Goal: Find specific page/section: Find specific page/section

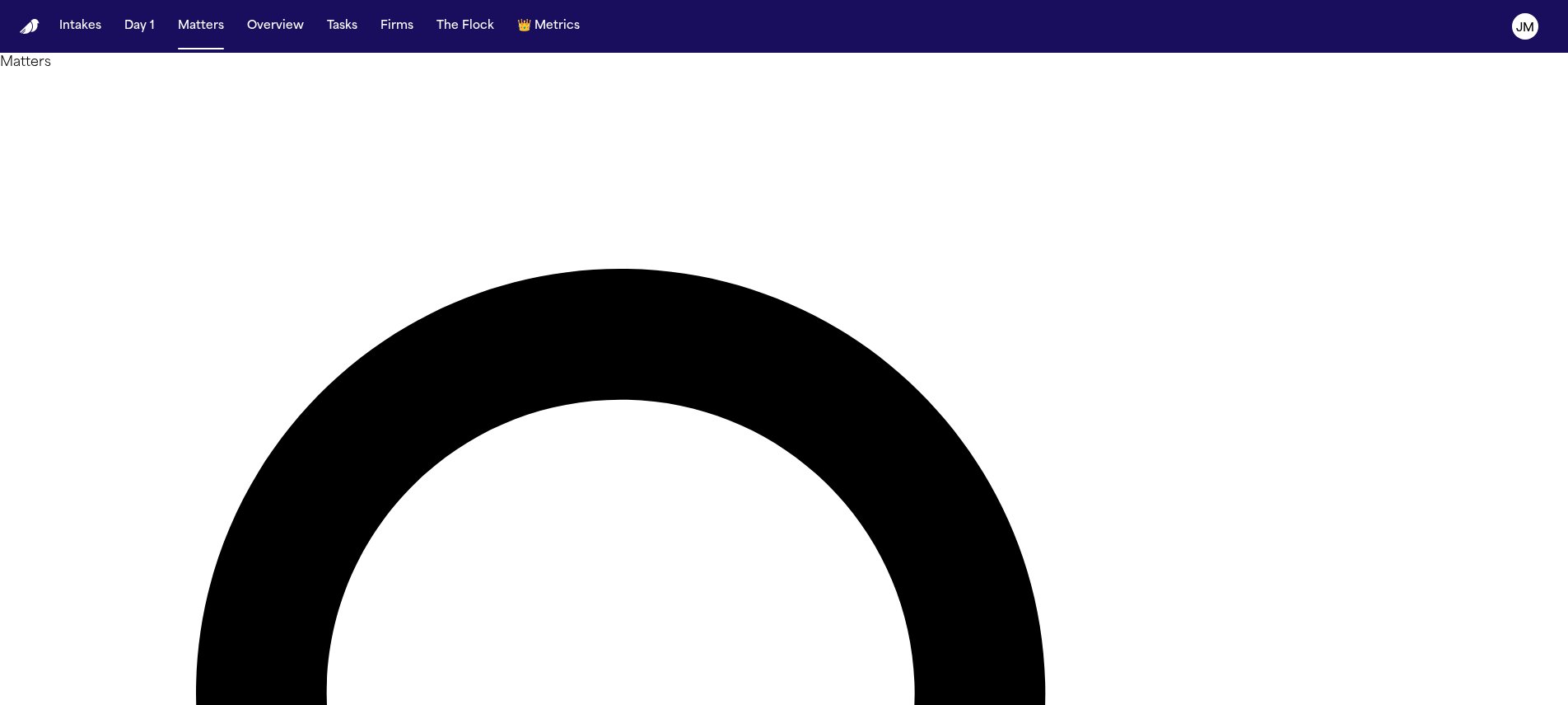
type input "*"
type input "****"
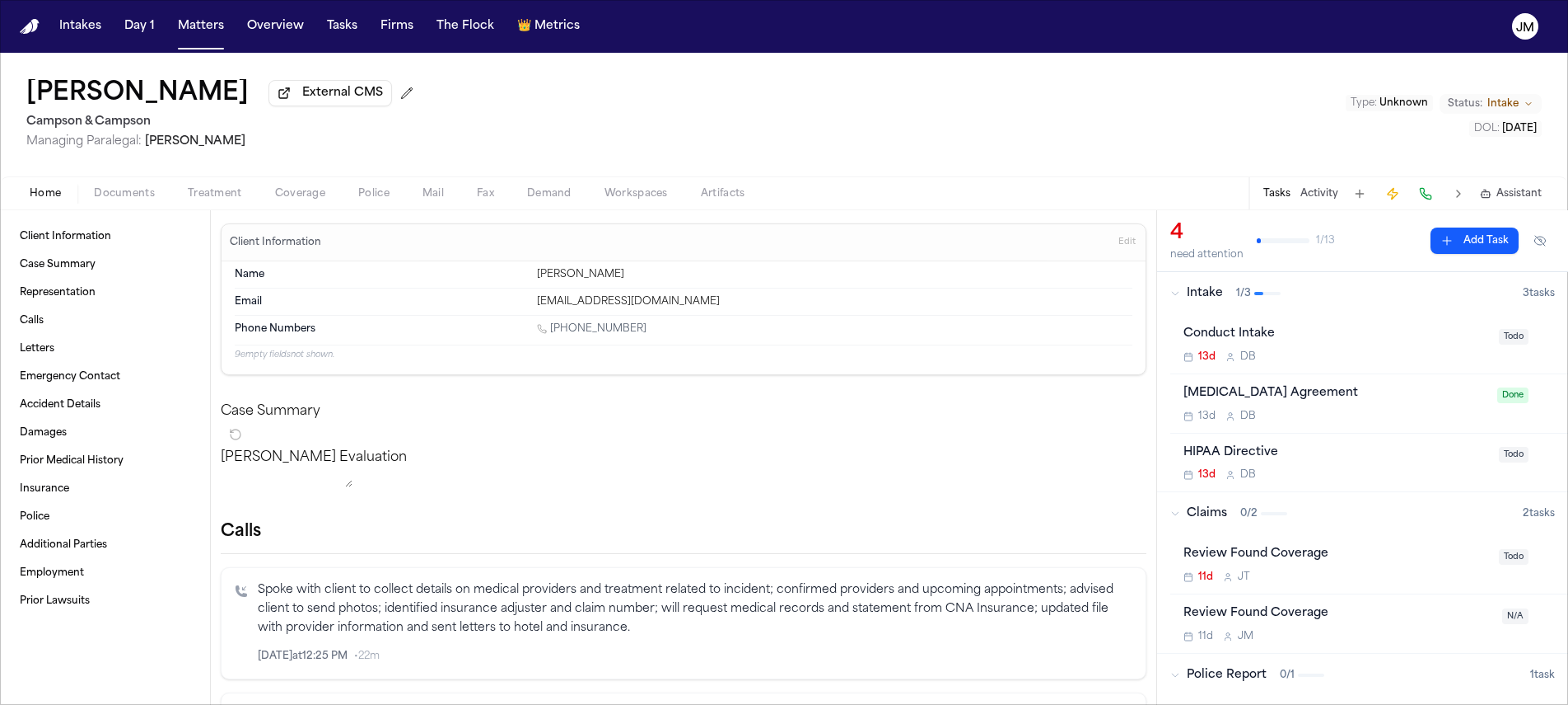
click at [222, 200] on span "Treatment" at bounding box center [214, 193] width 54 height 13
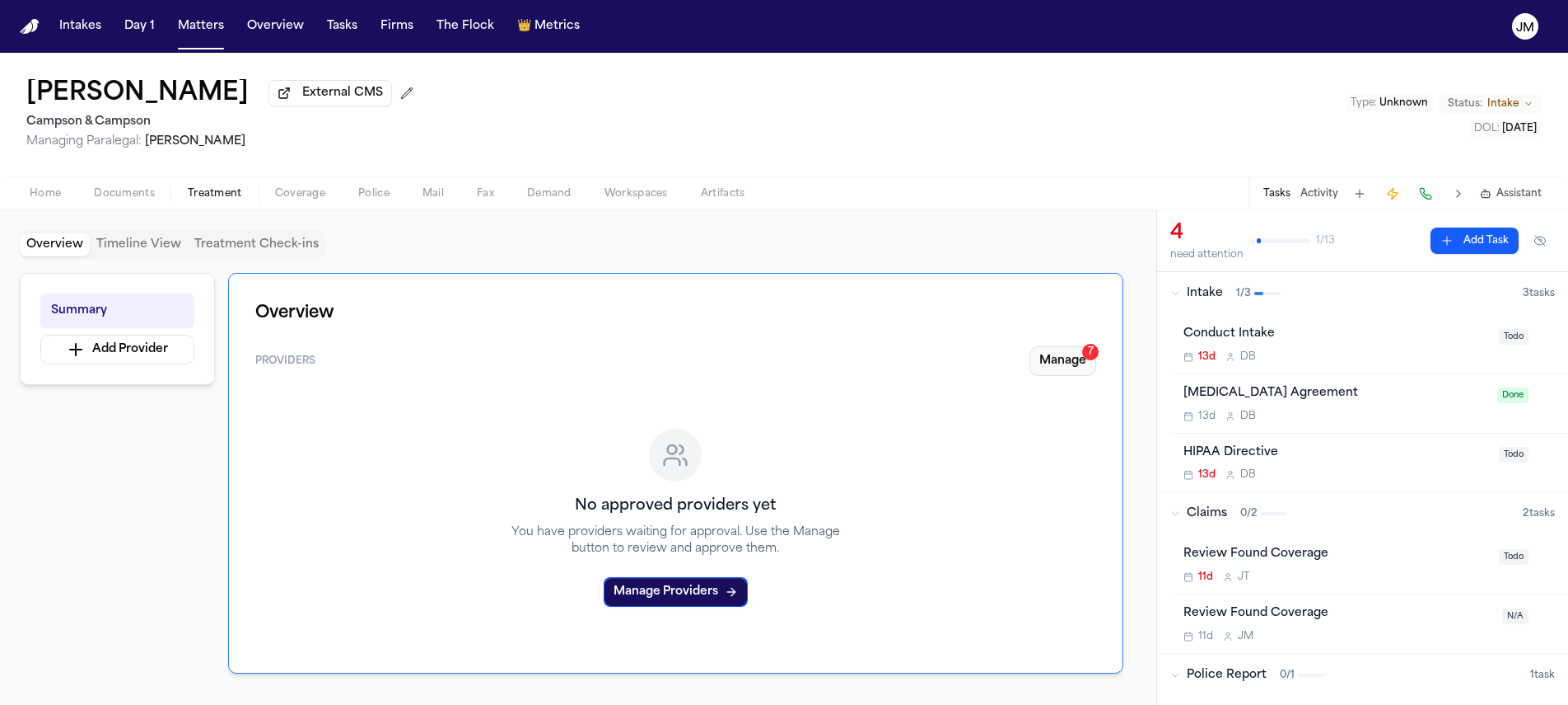
click at [1057, 361] on button "Manage 7" at bounding box center [1063, 360] width 67 height 29
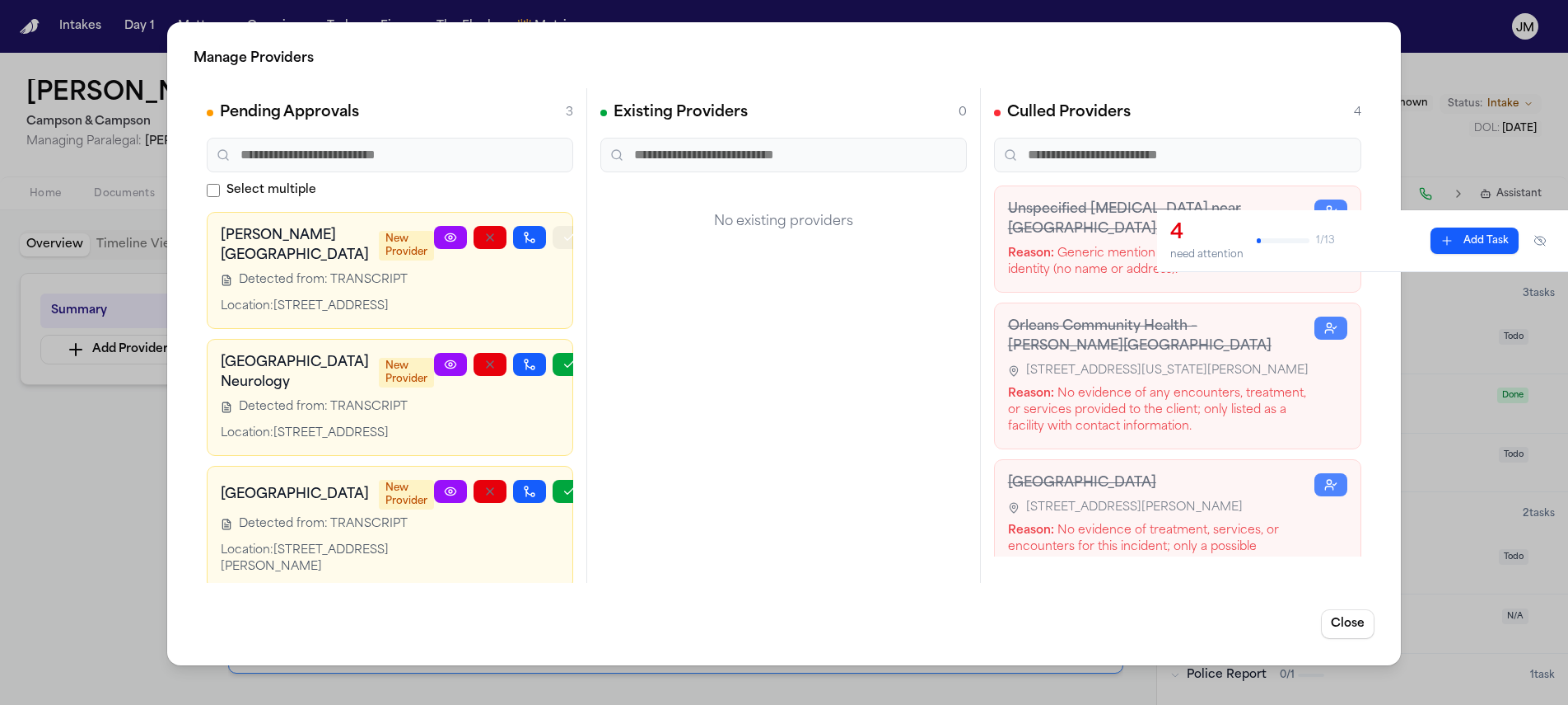
click at [553, 236] on button "button" at bounding box center [569, 238] width 33 height 23
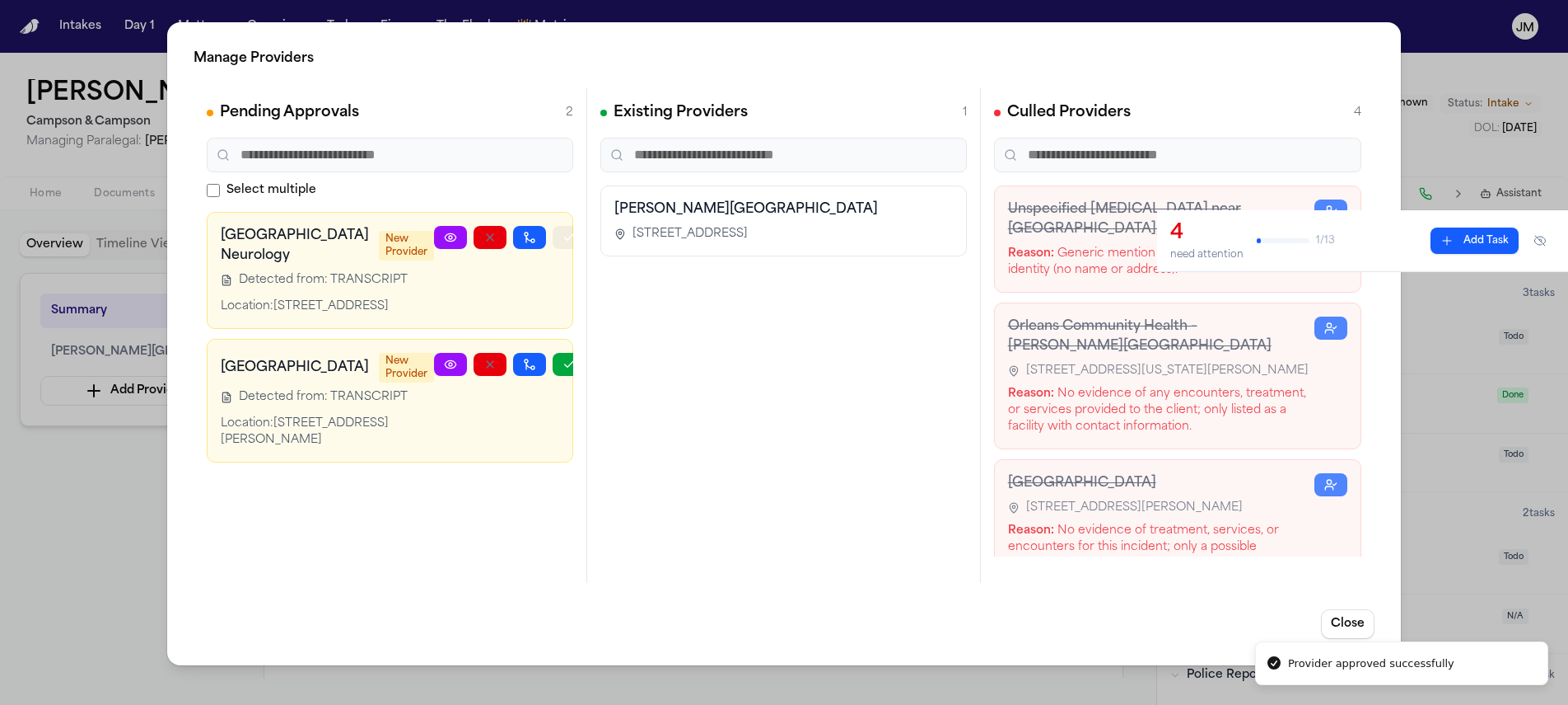
click at [563, 237] on icon "button" at bounding box center [569, 237] width 13 height 13
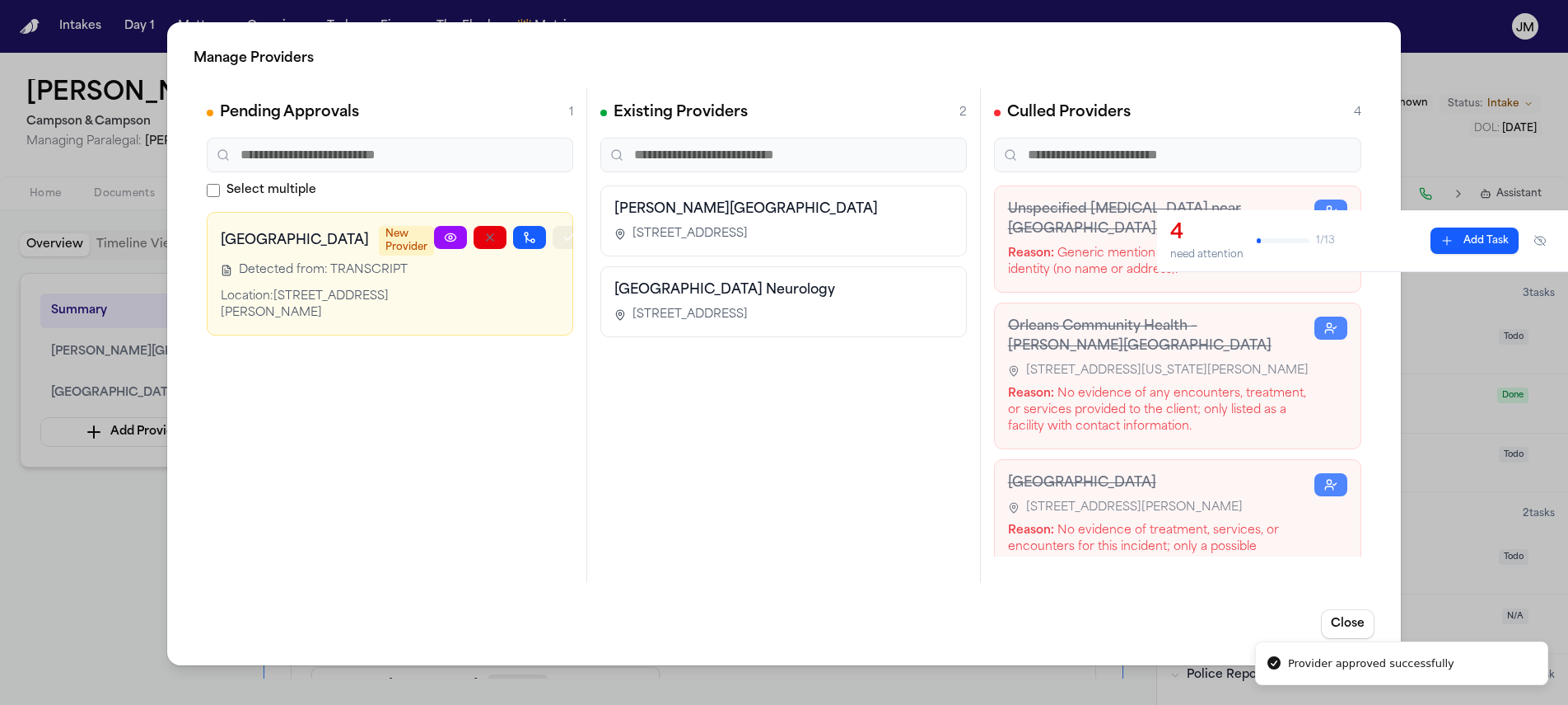
click at [553, 238] on button "button" at bounding box center [569, 238] width 33 height 23
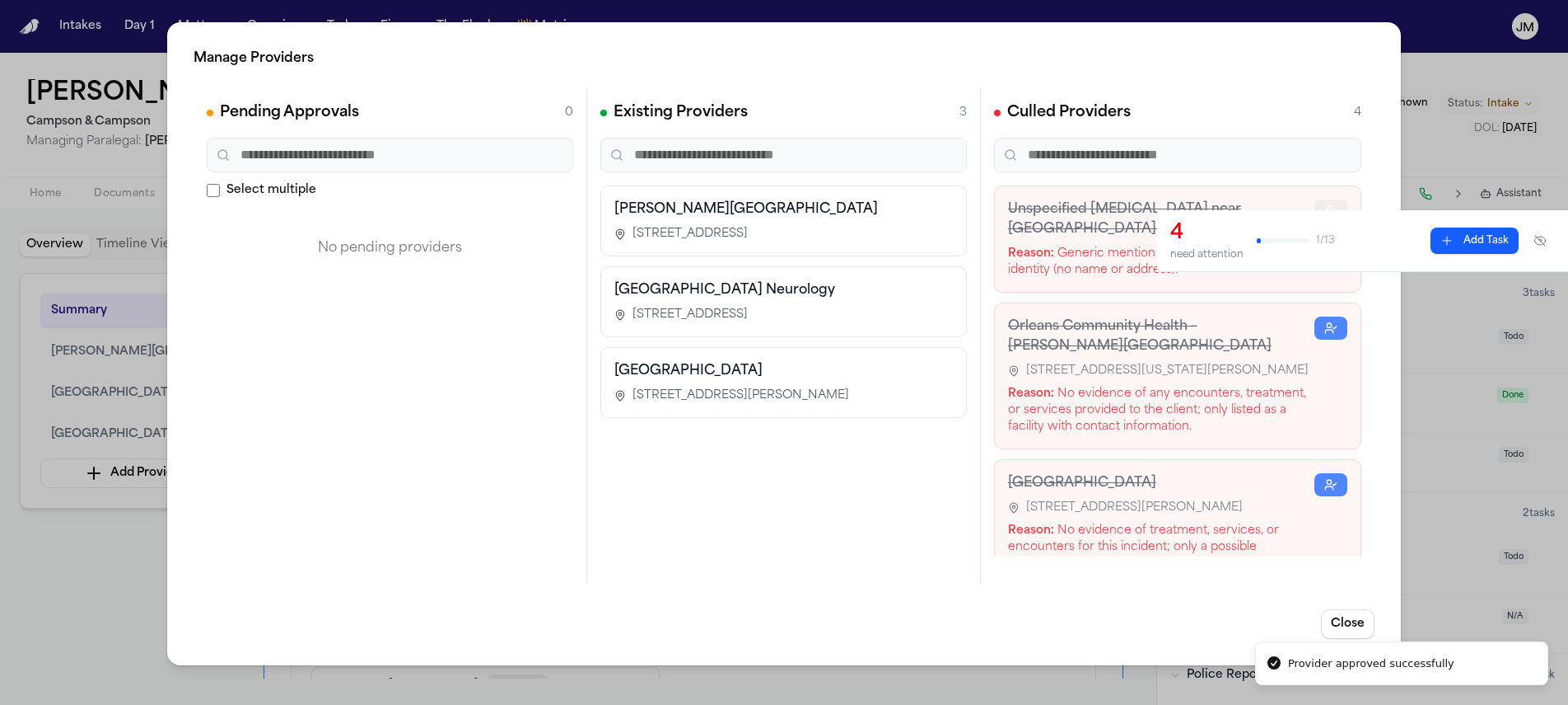
click at [1321, 203] on button "button" at bounding box center [1330, 211] width 33 height 23
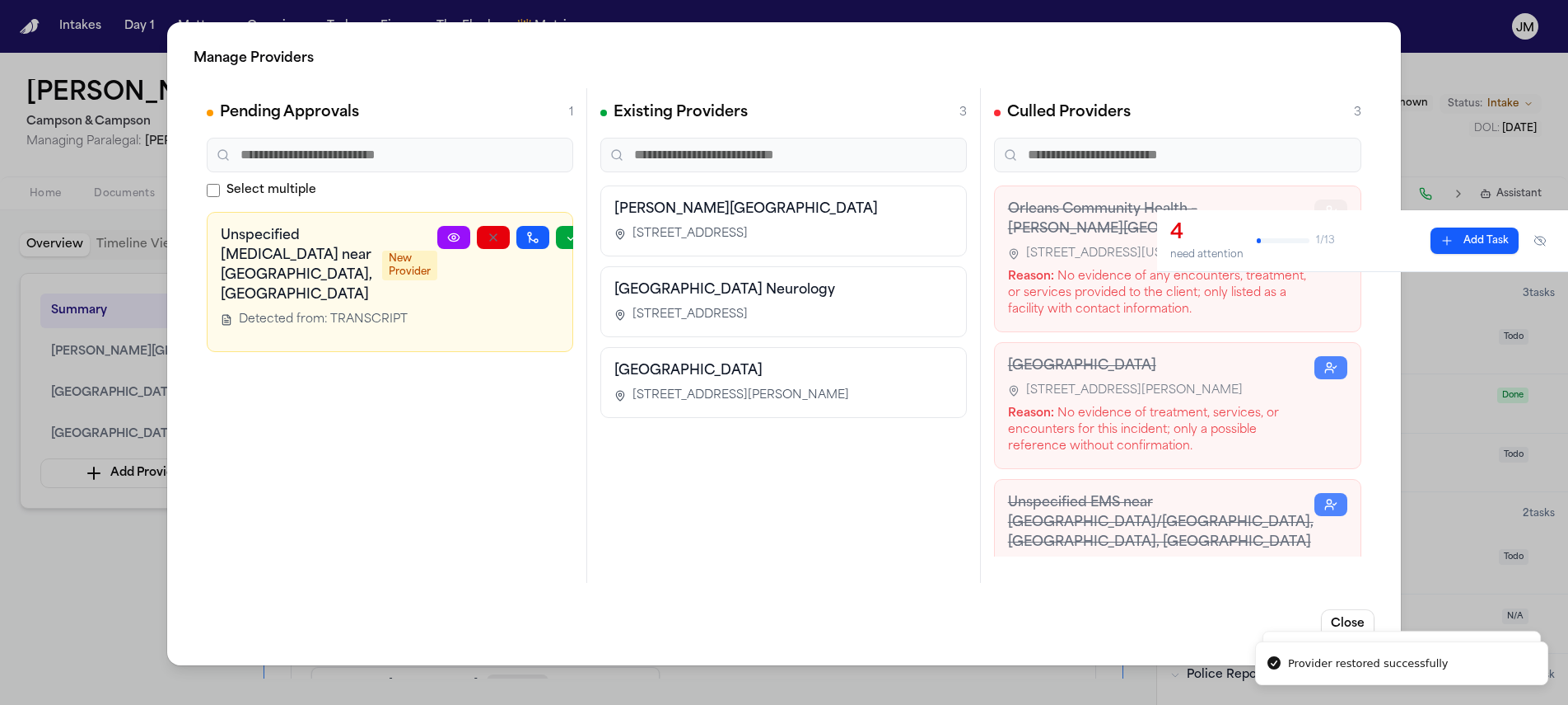
click at [1321, 203] on button "button" at bounding box center [1330, 211] width 33 height 23
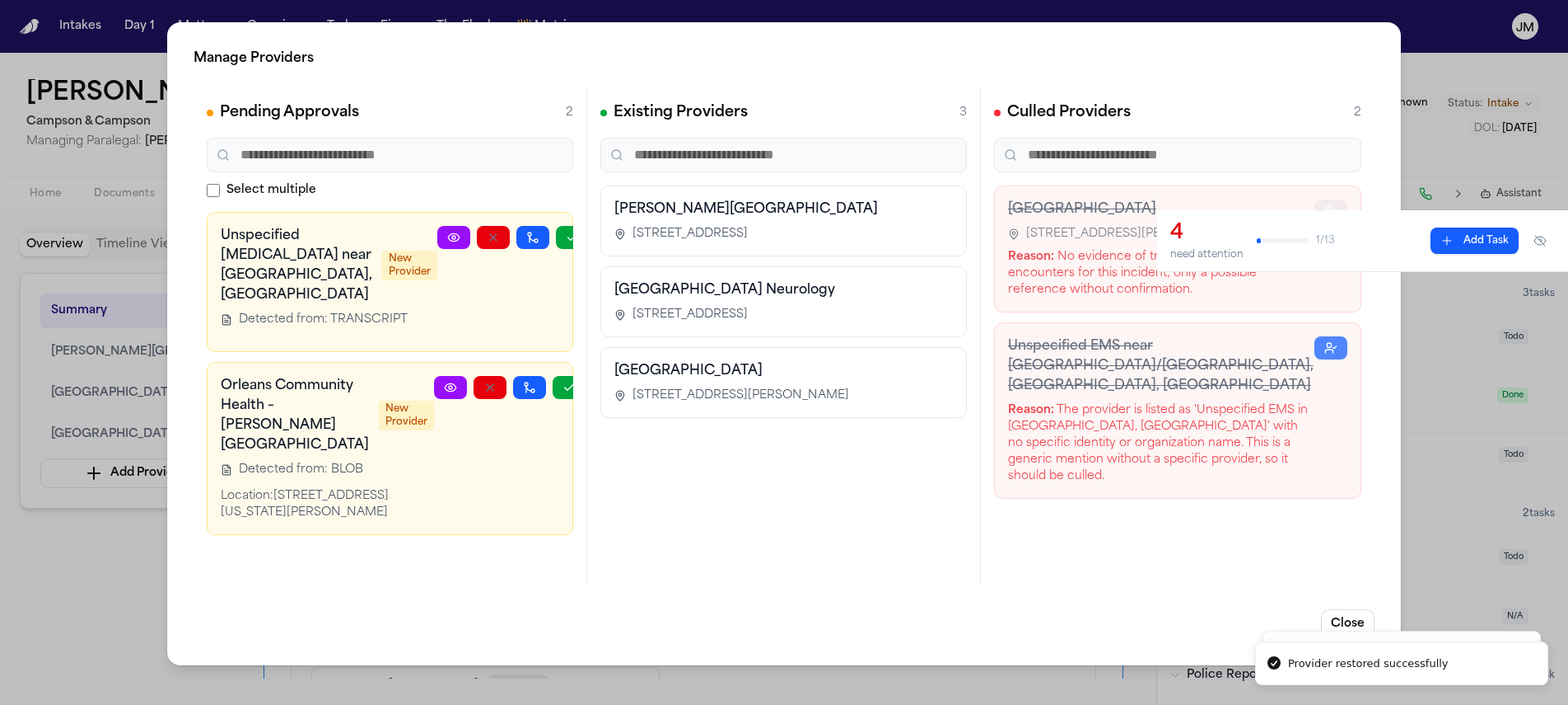
click at [1321, 203] on button "button" at bounding box center [1330, 211] width 33 height 23
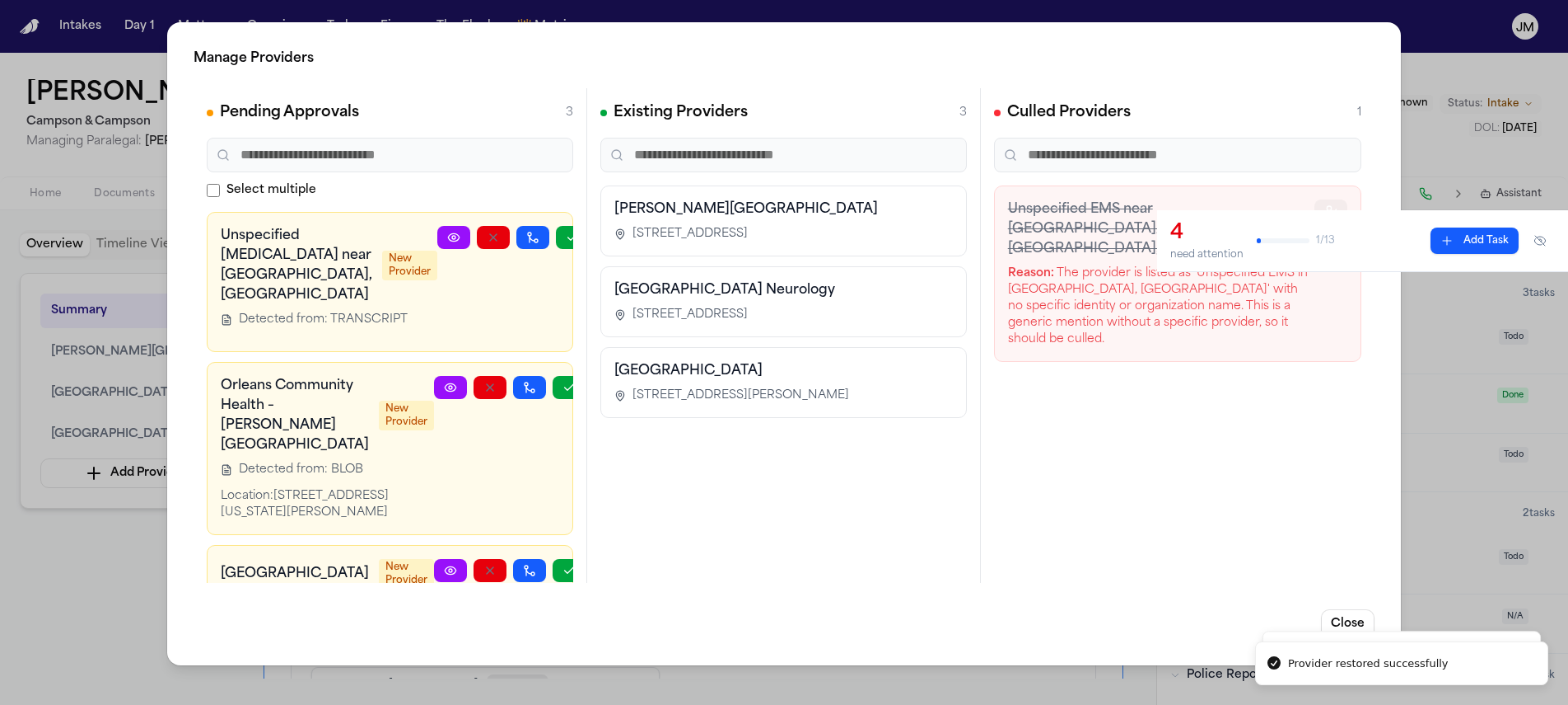
click at [1321, 203] on button "button" at bounding box center [1330, 211] width 33 height 23
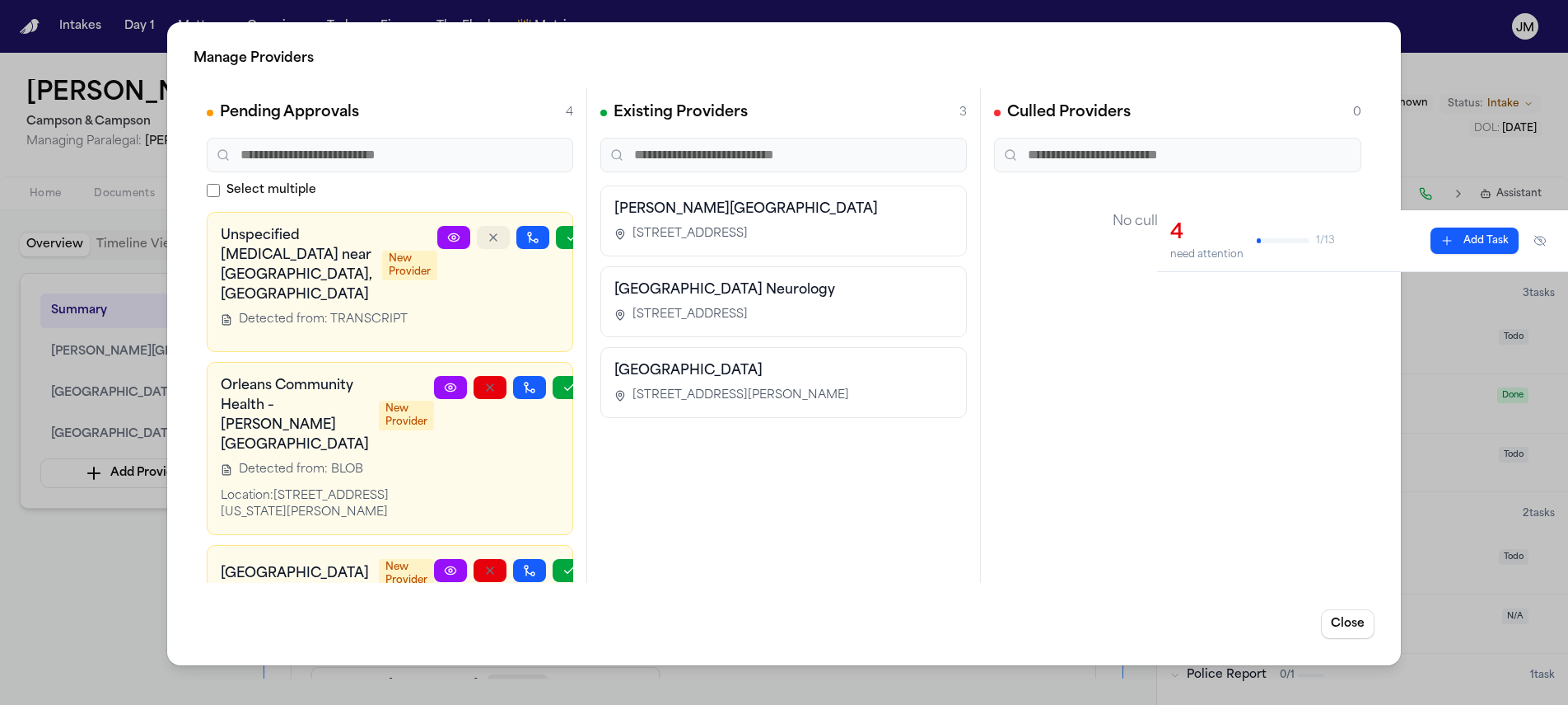
click at [477, 239] on button "button" at bounding box center [493, 238] width 33 height 23
